Goal: Task Accomplishment & Management: Use online tool/utility

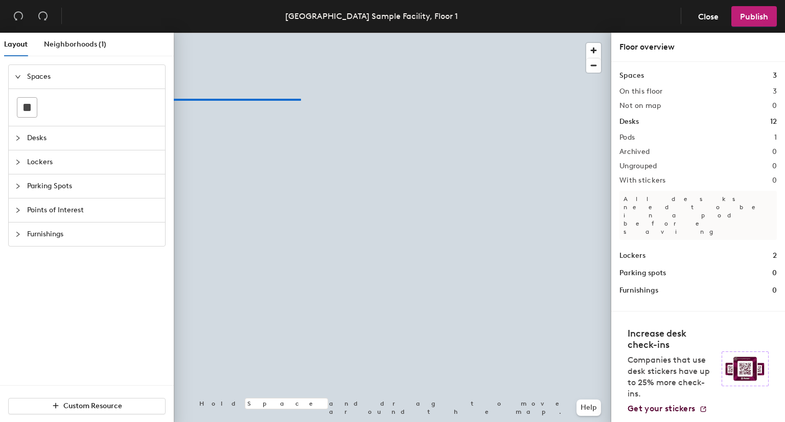
click at [166, 99] on div "Layout Neighborhoods (1) Spaces Desks Lockers Parking Spots Points of Interest …" at bounding box center [392, 229] width 785 height 393
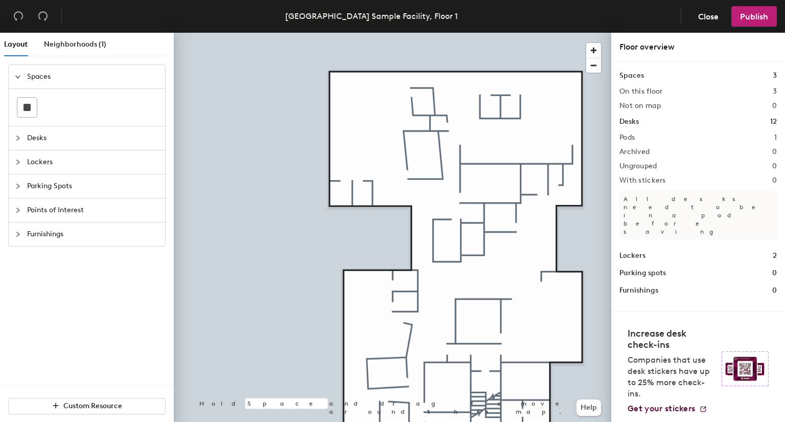
click at [43, 136] on span "Desks" at bounding box center [93, 138] width 132 height 24
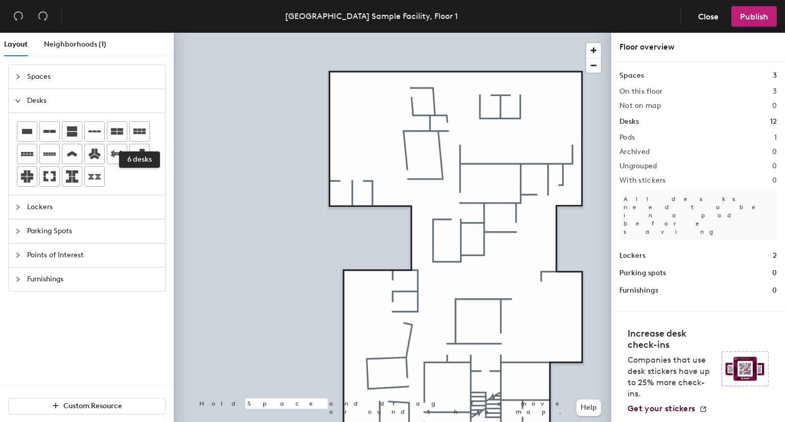
drag, startPoint x: 135, startPoint y: 135, endPoint x: 168, endPoint y: 128, distance: 33.5
click at [137, 135] on icon at bounding box center [139, 131] width 12 height 12
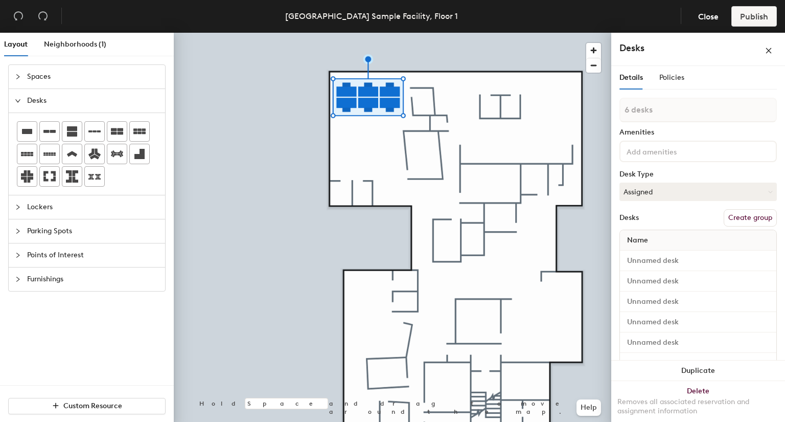
click at [360, 134] on div "Layout Neighborhoods (1) Spaces Desks Lockers Parking Spots Points of Interest …" at bounding box center [392, 229] width 785 height 393
click at [137, 131] on icon at bounding box center [139, 131] width 12 height 6
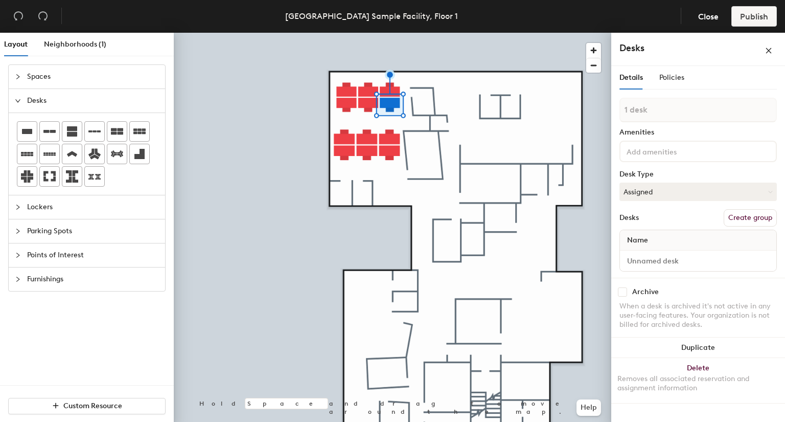
click at [326, 33] on div at bounding box center [393, 33] width 438 height 0
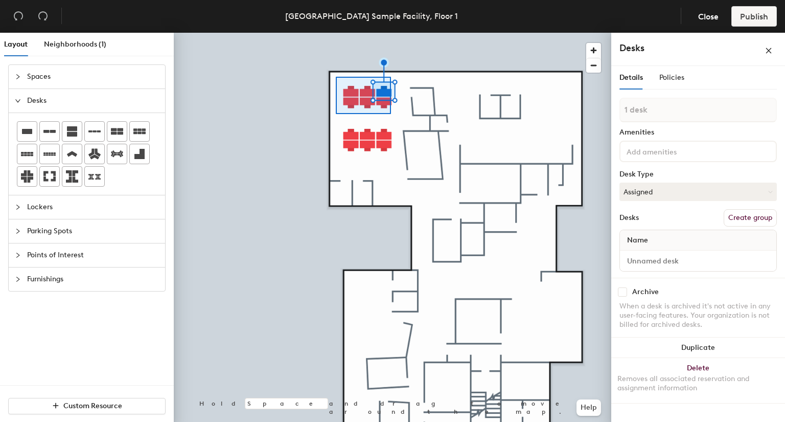
type input "6 desks"
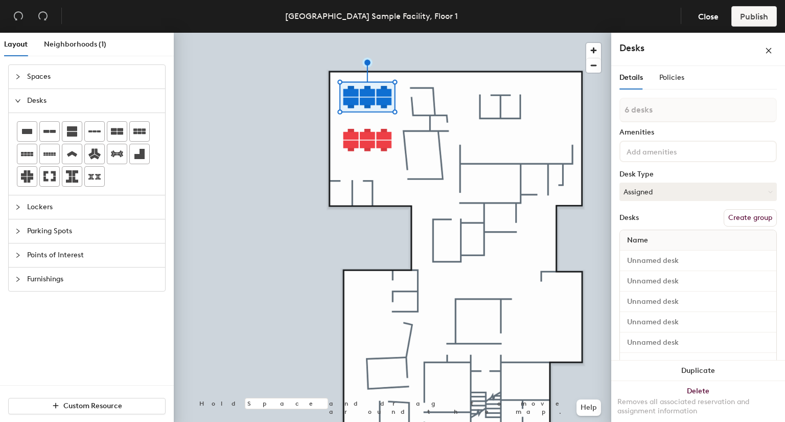
click at [728, 215] on button "Create group" at bounding box center [750, 217] width 53 height 17
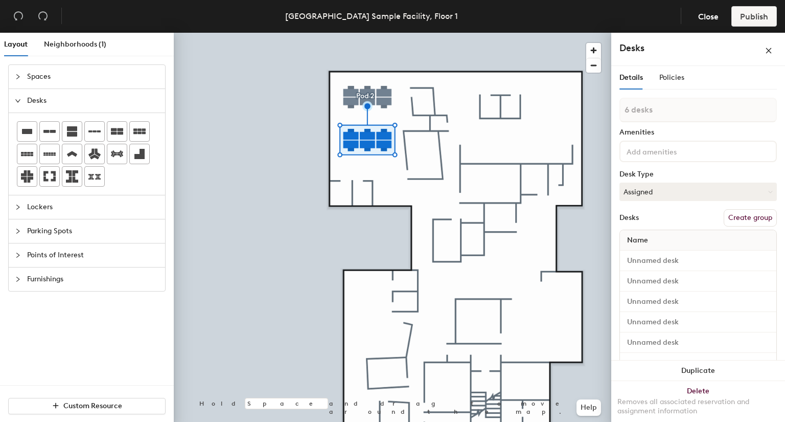
click at [729, 215] on button "Create group" at bounding box center [750, 217] width 53 height 17
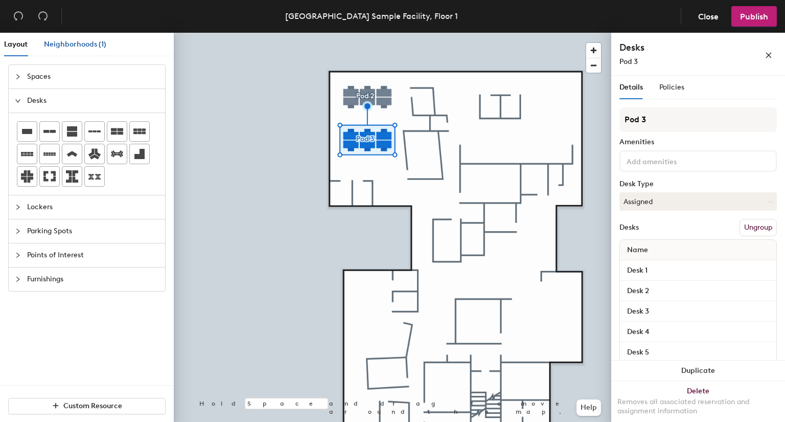
click at [78, 49] on div "Neighborhoods (1)" at bounding box center [75, 44] width 62 height 11
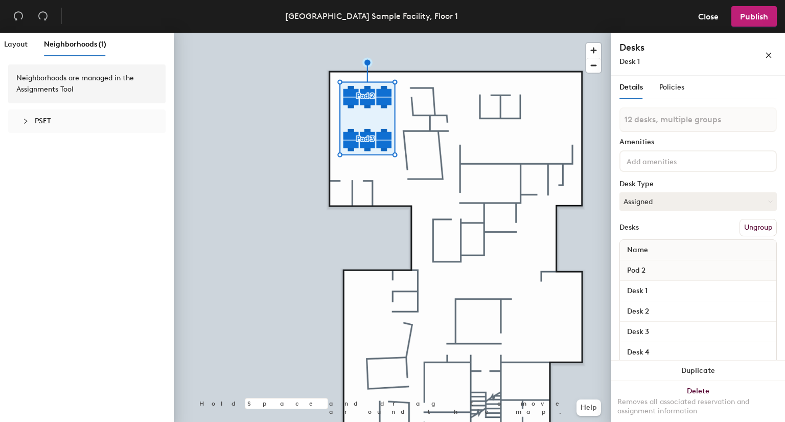
click at [25, 120] on icon "collapsed" at bounding box center [25, 121] width 6 height 6
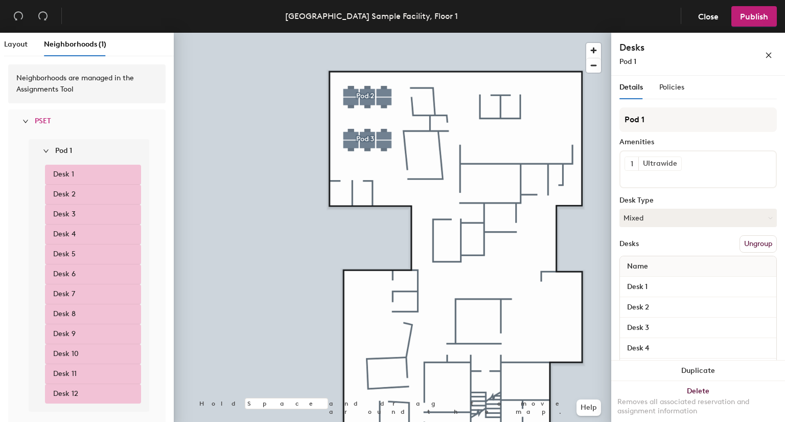
click at [26, 120] on icon "expanded" at bounding box center [25, 121] width 6 height 6
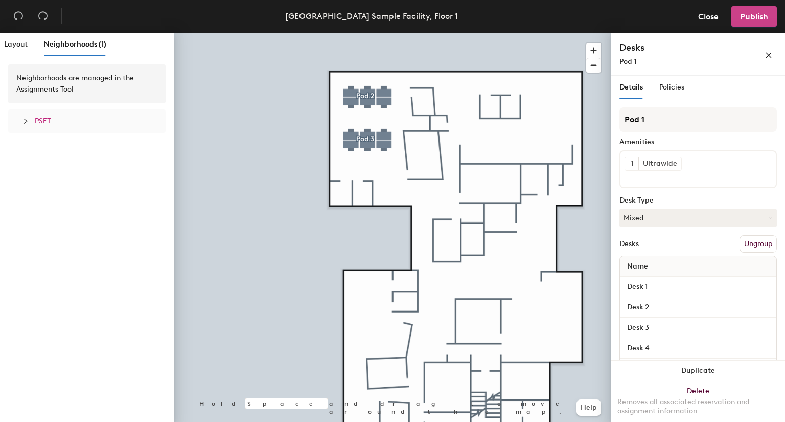
click at [750, 20] on span "Publish" at bounding box center [754, 17] width 28 height 10
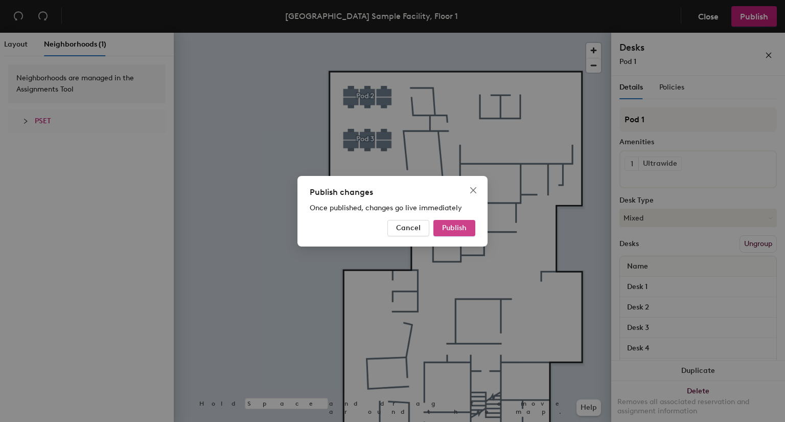
click at [464, 223] on span "Publish" at bounding box center [454, 227] width 25 height 9
